Goal: Transaction & Acquisition: Purchase product/service

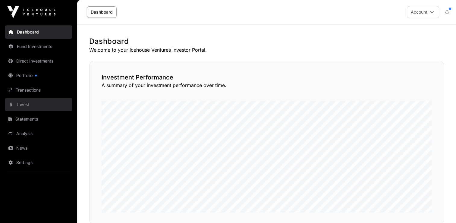
click at [27, 104] on link "Invest" at bounding box center [39, 104] width 68 height 13
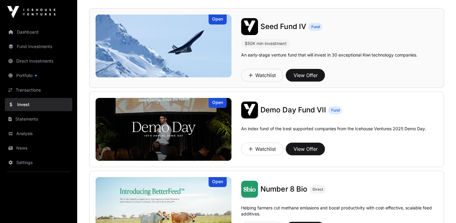
scroll to position [53, 0]
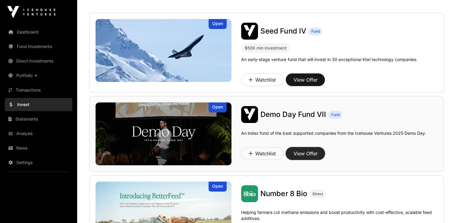
click at [303, 157] on button "View Offer" at bounding box center [305, 153] width 39 height 13
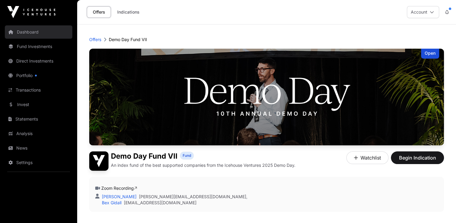
click at [27, 34] on link "Dashboard" at bounding box center [39, 31] width 68 height 13
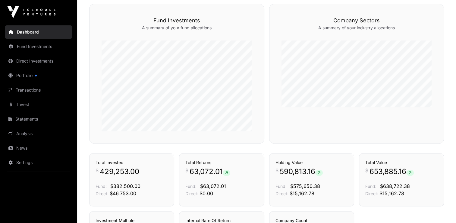
scroll to position [228, 0]
